Goal: Task Accomplishment & Management: Use online tool/utility

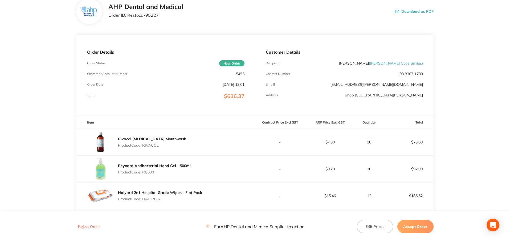
scroll to position [27, 0]
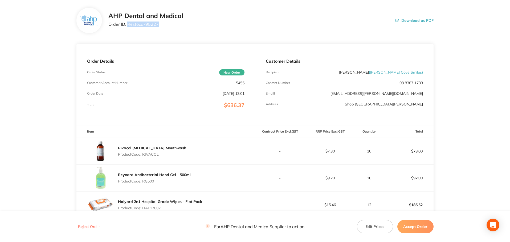
drag, startPoint x: 159, startPoint y: 24, endPoint x: 127, endPoint y: 22, distance: 31.4
click at [127, 22] on p "Order ID: Restocq- 95227" at bounding box center [145, 24] width 75 height 5
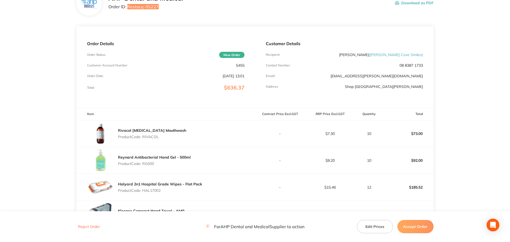
scroll to position [0, 0]
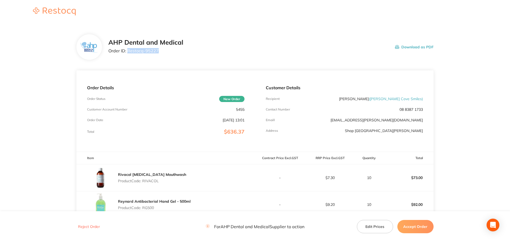
drag, startPoint x: 143, startPoint y: 208, endPoint x: 156, endPoint y: 209, distance: 13.6
click at [156, 209] on p "Product Code: RG500" at bounding box center [154, 208] width 73 height 4
copy p "RG500"
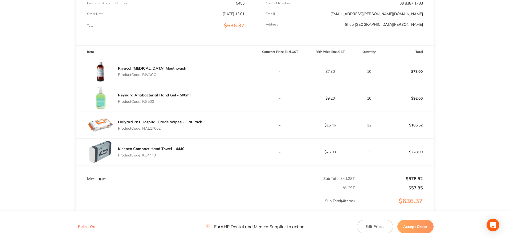
click at [406, 227] on button "Accept Order" at bounding box center [415, 226] width 36 height 13
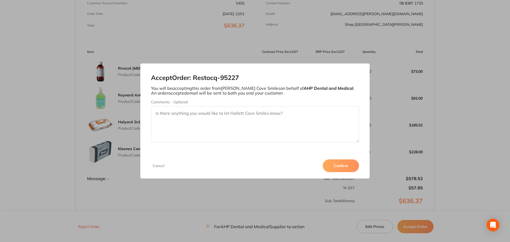
click at [177, 139] on textarea "Comments - Optional" at bounding box center [255, 124] width 208 height 36
click at [219, 117] on textarea "Thank you for your order." at bounding box center [255, 124] width 208 height 36
click at [254, 114] on textarea "Thank you for your order." at bounding box center [255, 124] width 208 height 36
drag, startPoint x: 311, startPoint y: 113, endPoint x: 286, endPoint y: 115, distance: 24.6
click at [286, 115] on textarea "Thank you for your order. Please note that the Reynard handgel is on backorder …" at bounding box center [255, 124] width 208 height 36
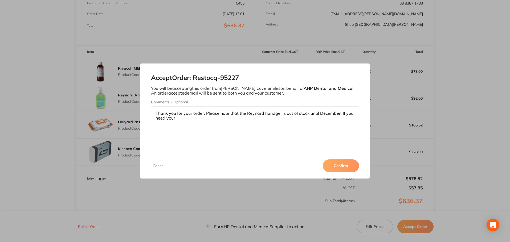
click at [207, 119] on textarea "Thank you for your order. Please note that the Reynard handgel is out of stock …" at bounding box center [255, 124] width 208 height 36
click at [185, 117] on textarea "Thank you for your order. Please note that the Reynard handgel is out of stock …" at bounding box center [255, 124] width 208 height 36
type textarea "Thank you for your order. Please note that the Reynard handgel is out of stock …"
click at [331, 163] on button "Confirm" at bounding box center [341, 166] width 36 height 13
